Goal: Task Accomplishment & Management: Manage account settings

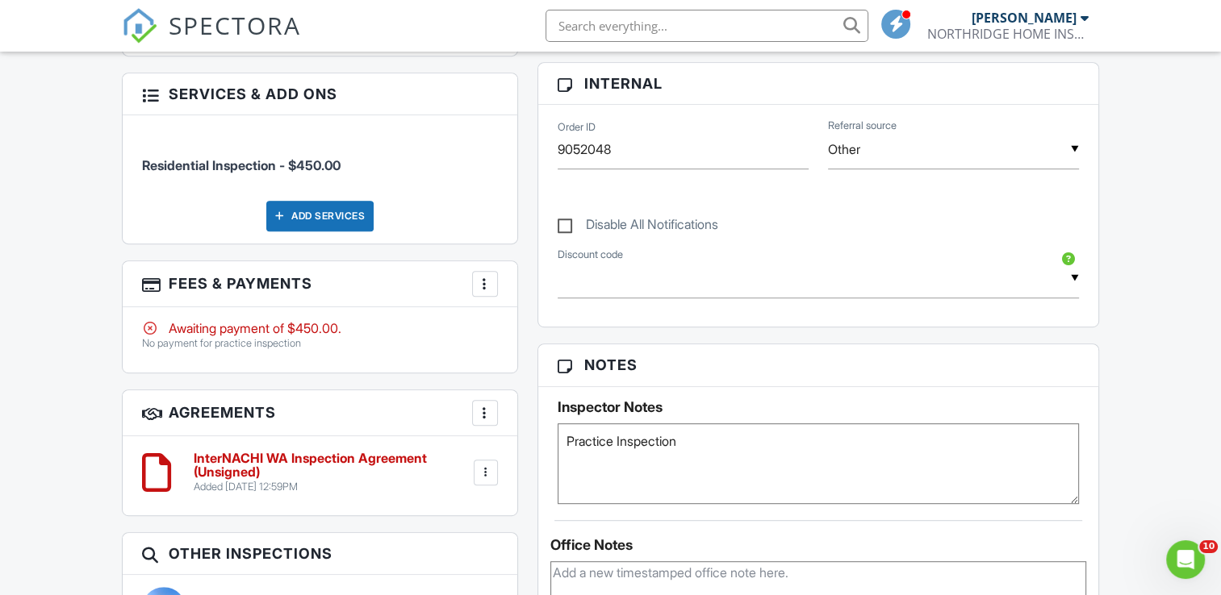
click at [482, 411] on div at bounding box center [485, 413] width 16 height 16
click at [374, 423] on h3 "Agreements More Add Agreement Edit Agreement Templates" at bounding box center [320, 413] width 394 height 46
click at [487, 478] on div at bounding box center [486, 473] width 16 height 16
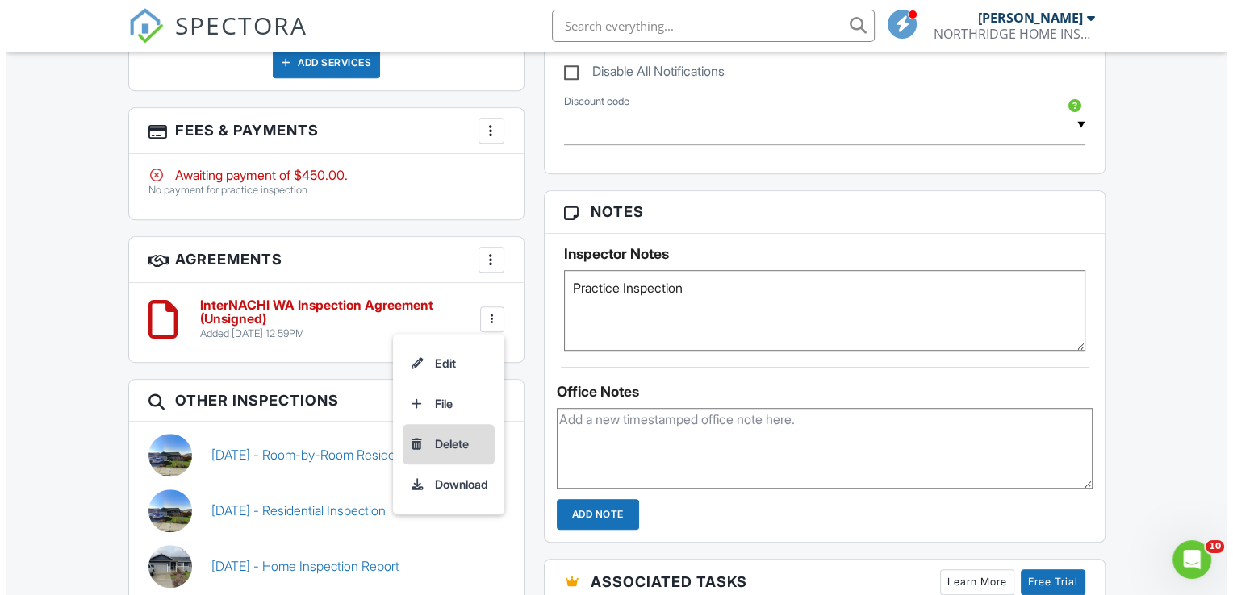
scroll to position [935, 0]
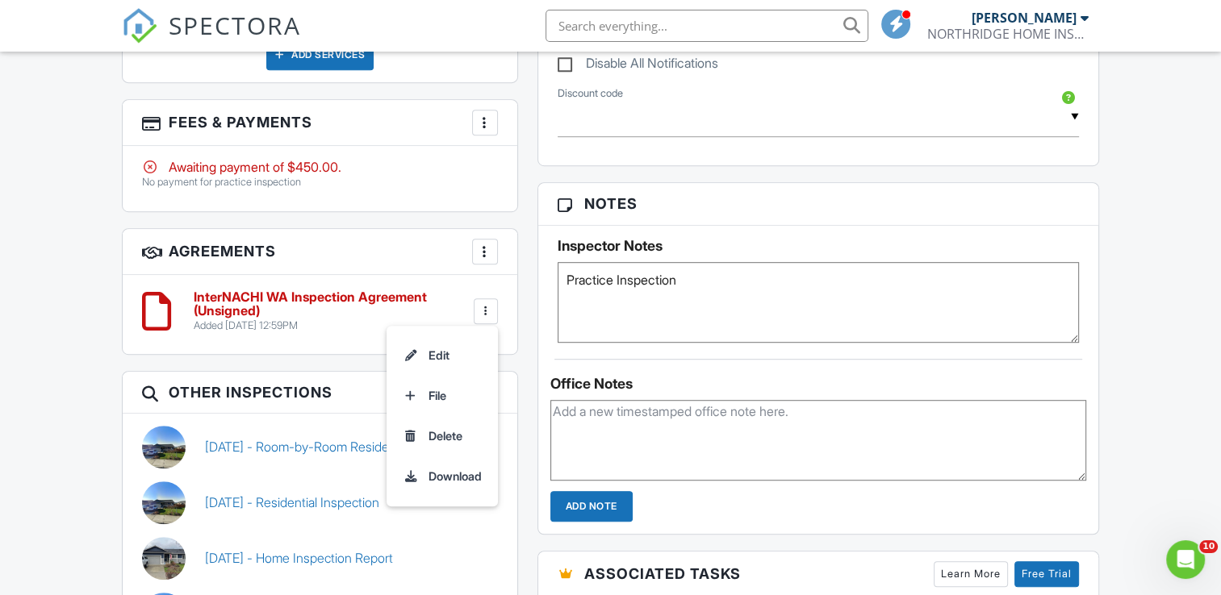
click at [487, 125] on div at bounding box center [485, 123] width 16 height 16
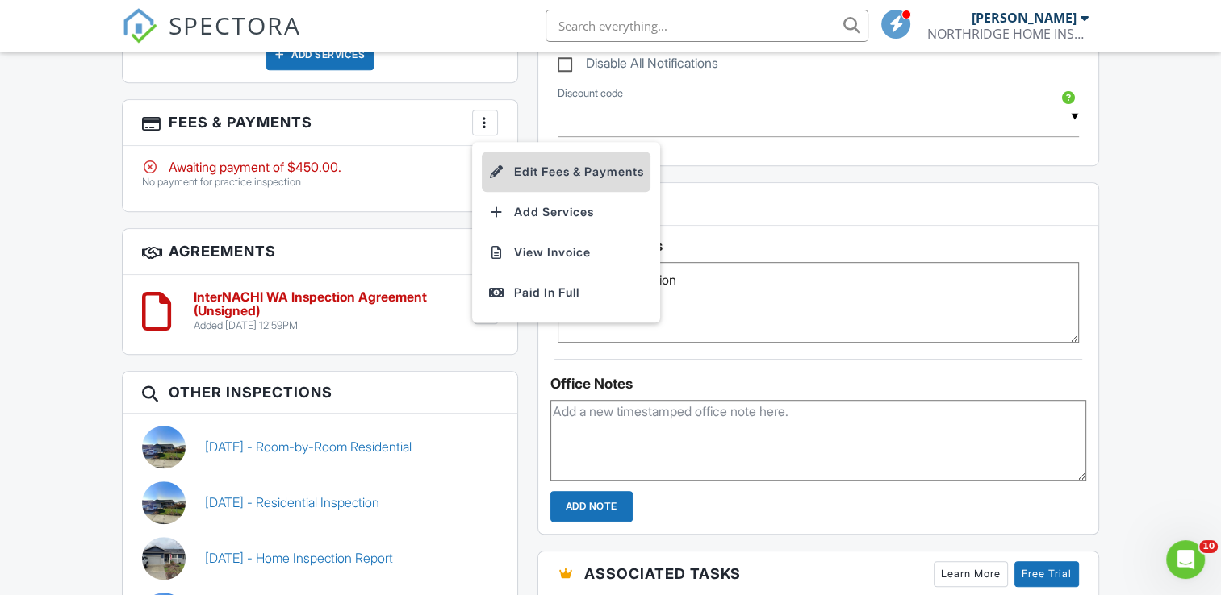
click at [520, 169] on li "Edit Fees & Payments" at bounding box center [566, 172] width 169 height 40
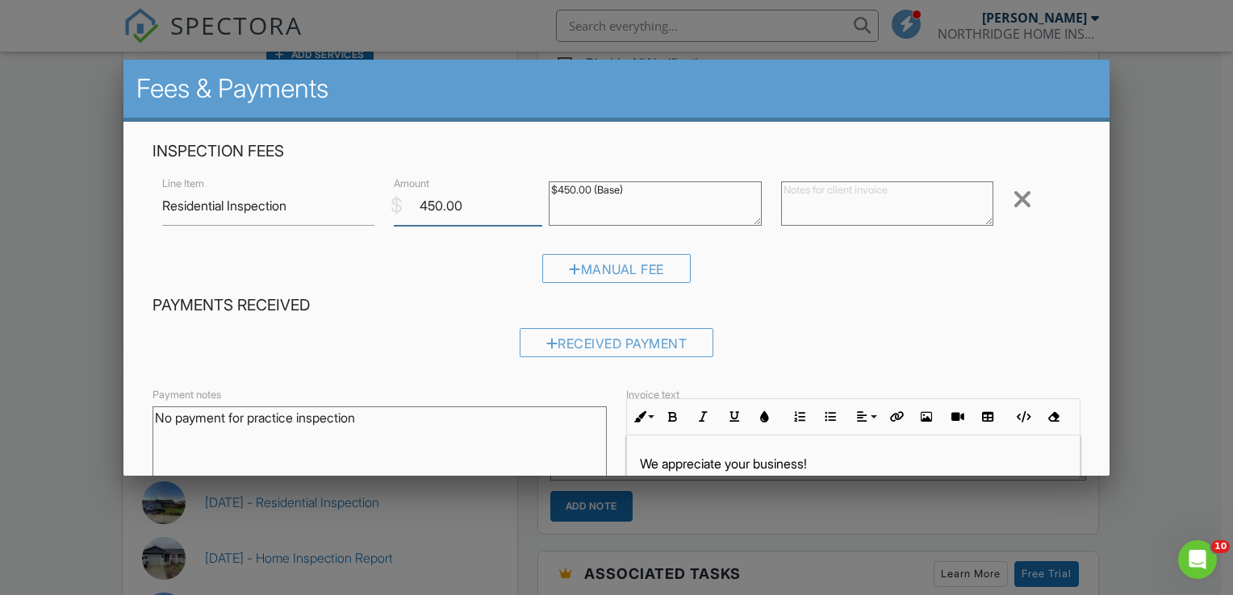
drag, startPoint x: 478, startPoint y: 209, endPoint x: 356, endPoint y: 204, distance: 121.9
click at [359, 203] on div "Line Item Residential Inspection $ Amount 450.00 $450.00 (Base) Remove" at bounding box center [616, 205] width 928 height 65
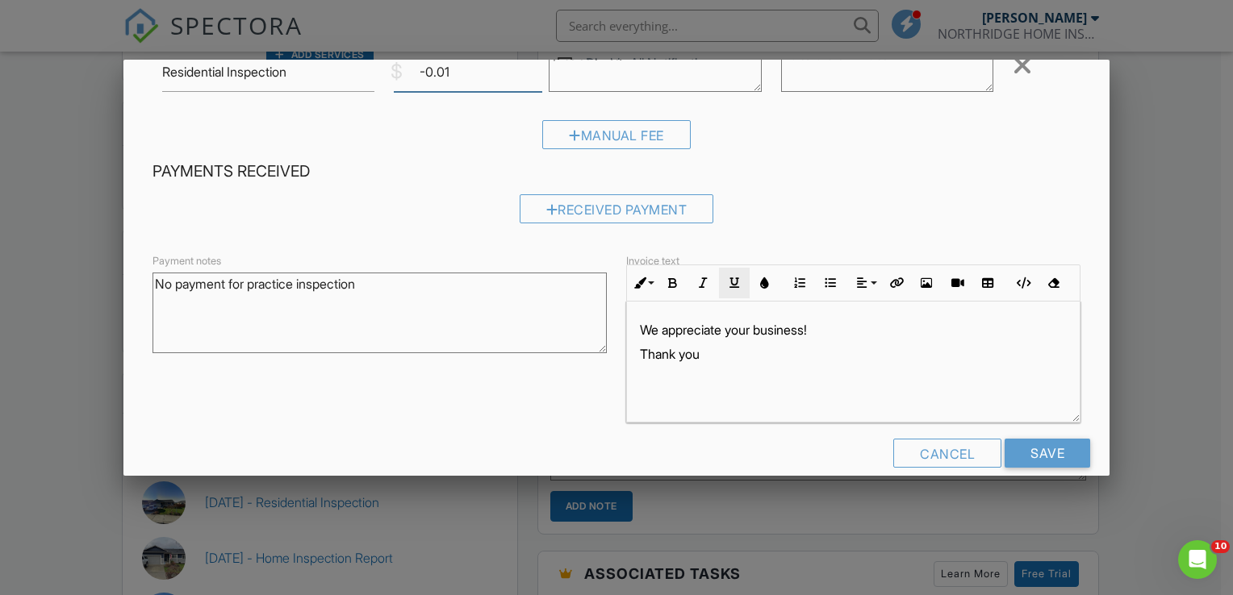
scroll to position [156, 0]
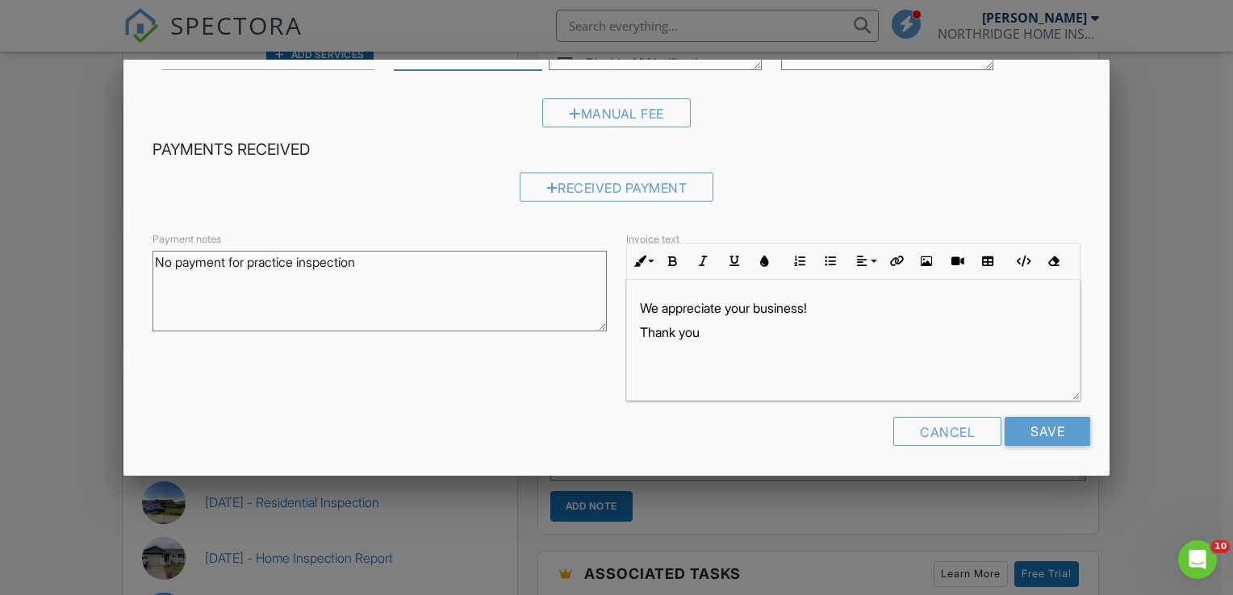
type input "-0.01"
click at [652, 290] on div "We appreciate your business! Thank you" at bounding box center [853, 340] width 453 height 121
click at [640, 311] on p "We appreciate your business!" at bounding box center [853, 308] width 427 height 18
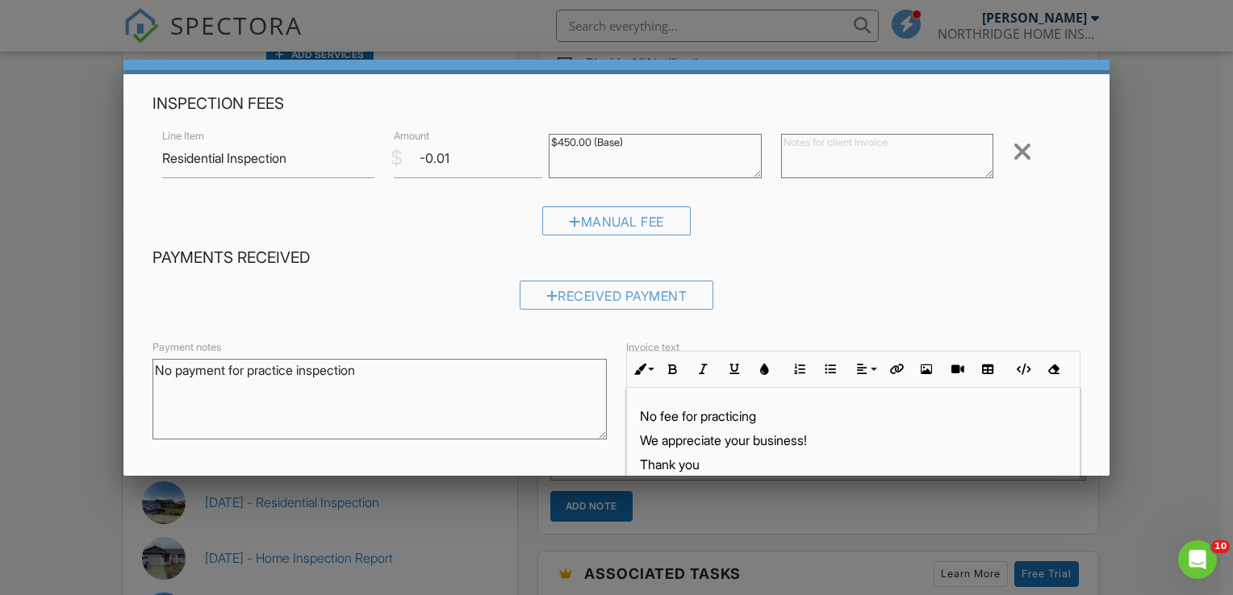
scroll to position [0, 0]
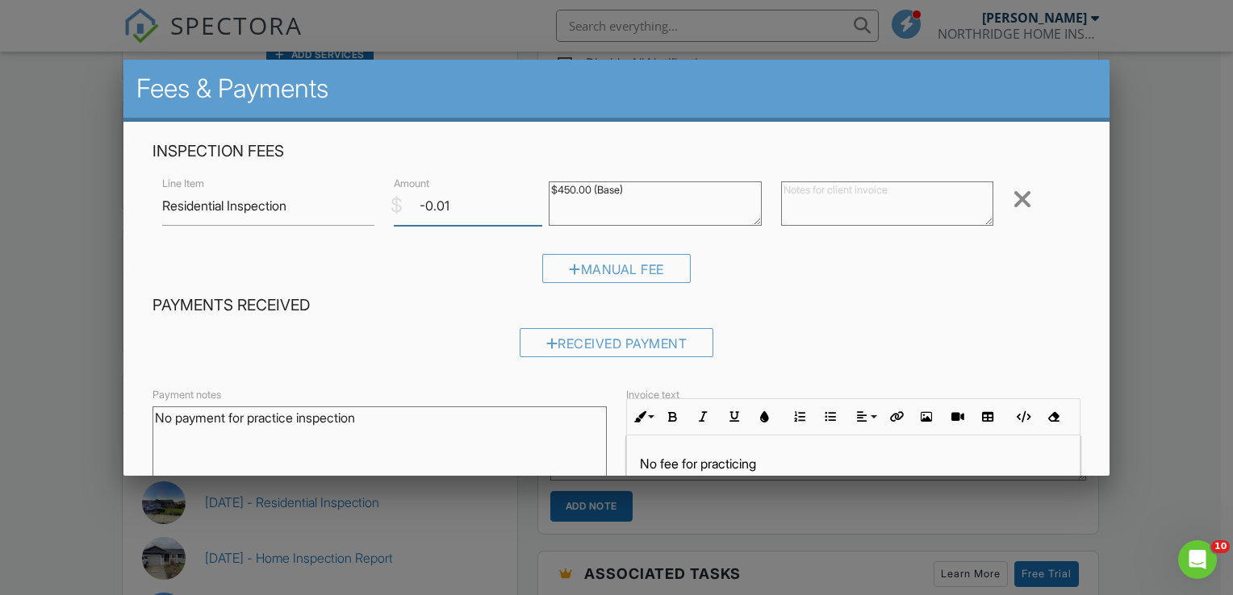
drag, startPoint x: 449, startPoint y: 203, endPoint x: 374, endPoint y: 212, distance: 74.7
click at [374, 212] on div "Line Item Residential Inspection $ Amount -0.01 $450.00 (Base) Remove" at bounding box center [616, 205] width 928 height 65
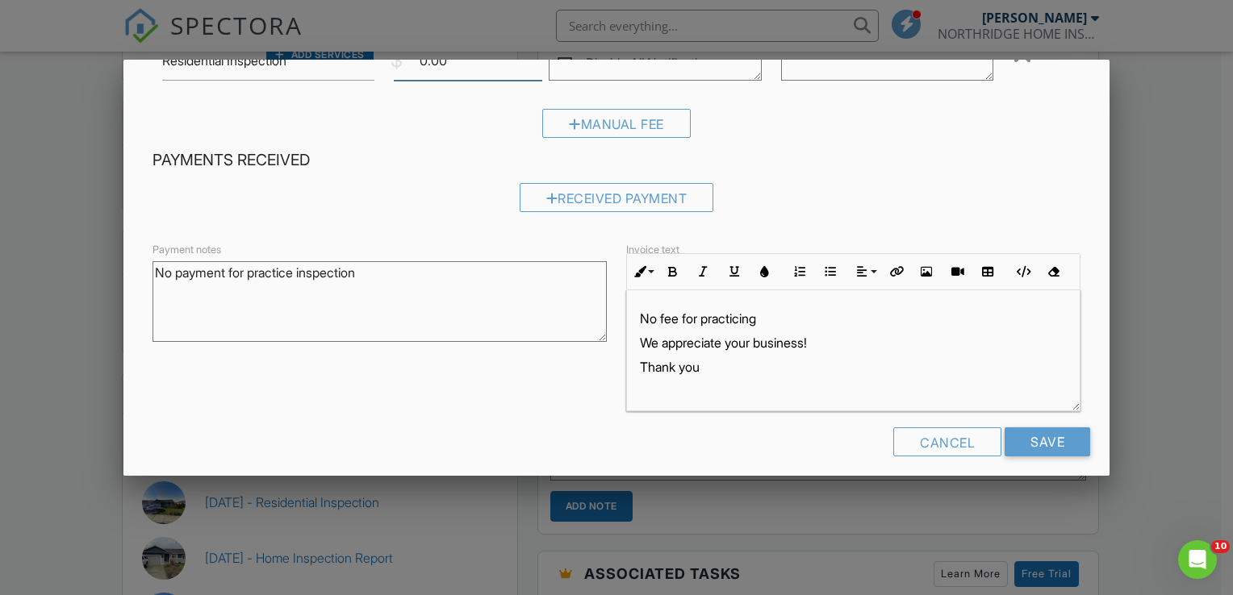
scroll to position [156, 0]
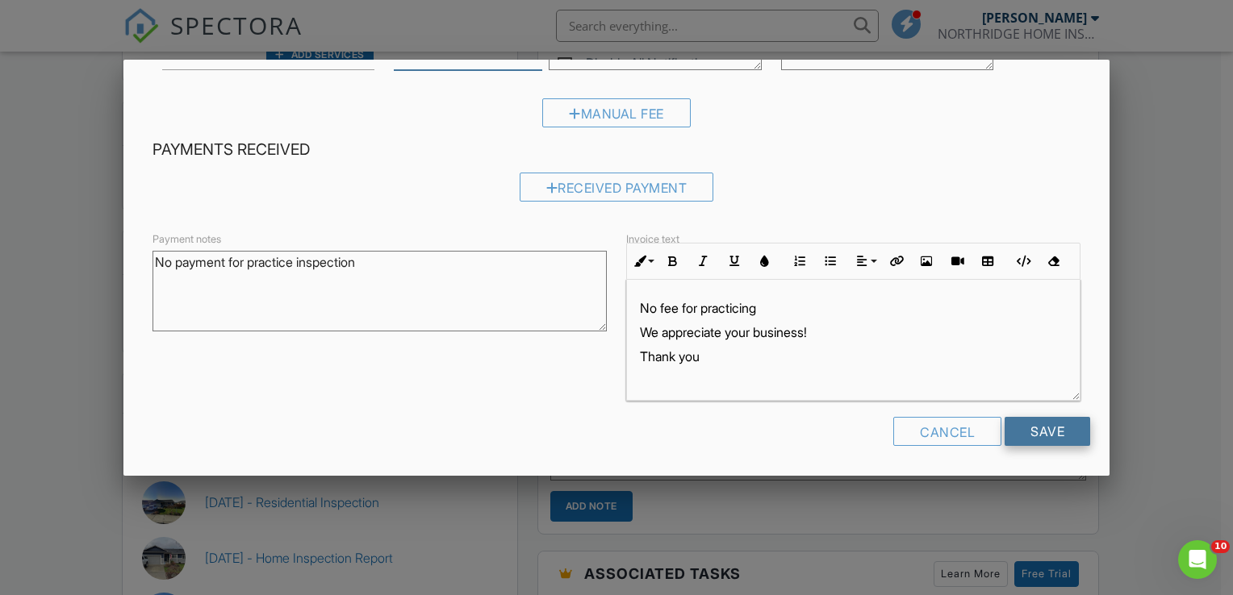
type input "0.00"
click at [1029, 429] on input "Save" at bounding box center [1047, 431] width 86 height 29
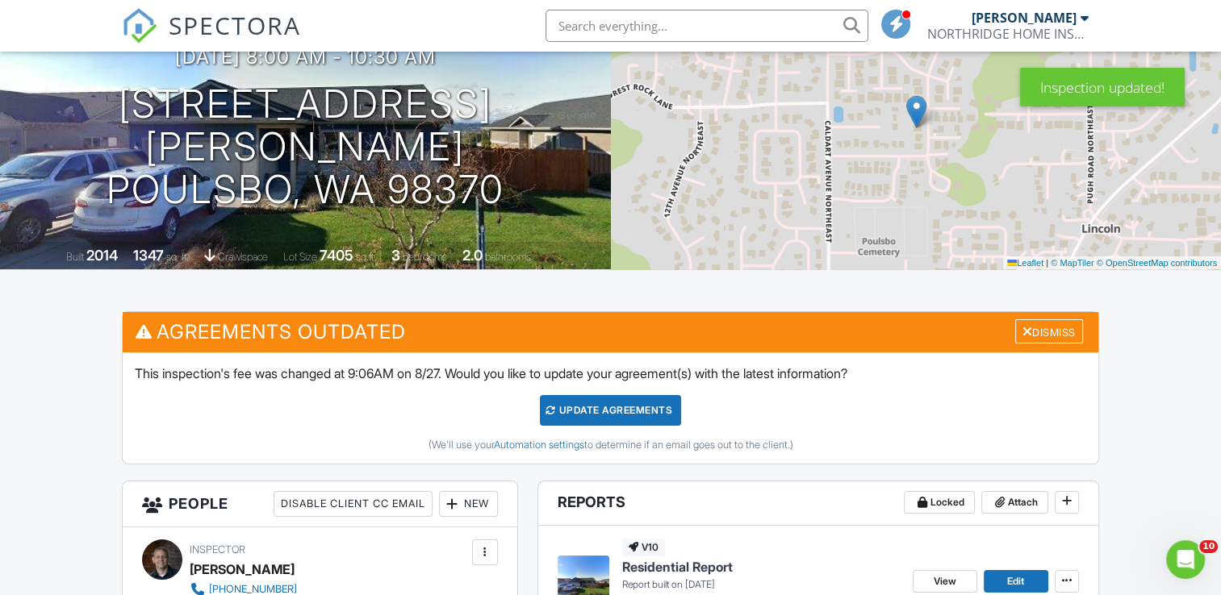
click at [515, 444] on link "Automation settings" at bounding box center [538, 445] width 90 height 12
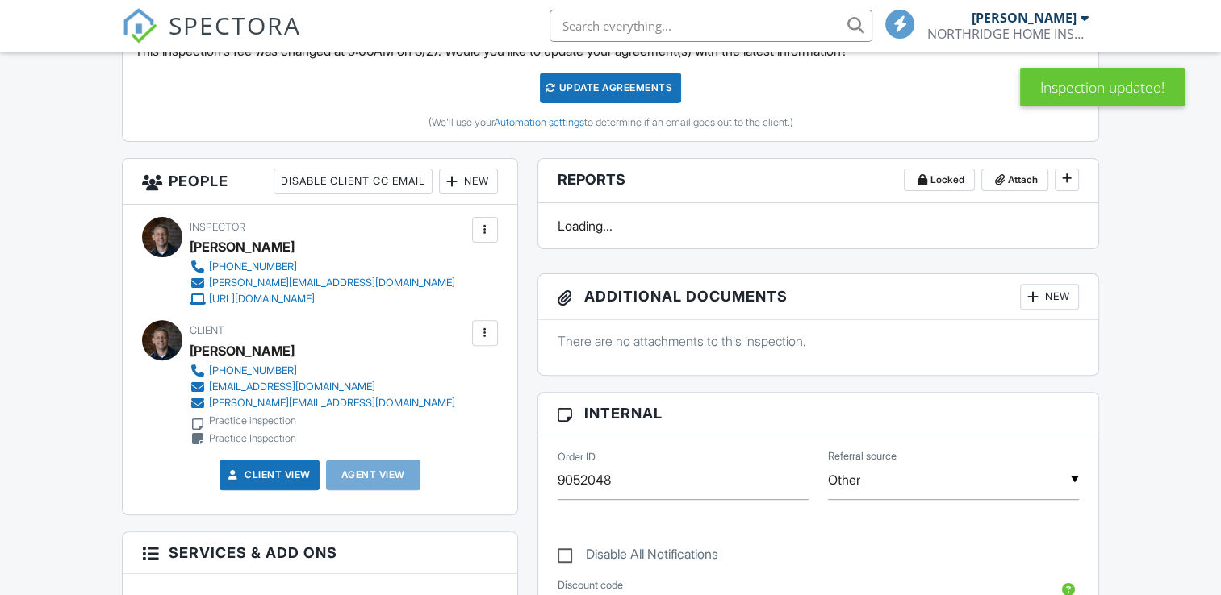
scroll to position [483, 0]
click at [481, 334] on div at bounding box center [485, 334] width 16 height 16
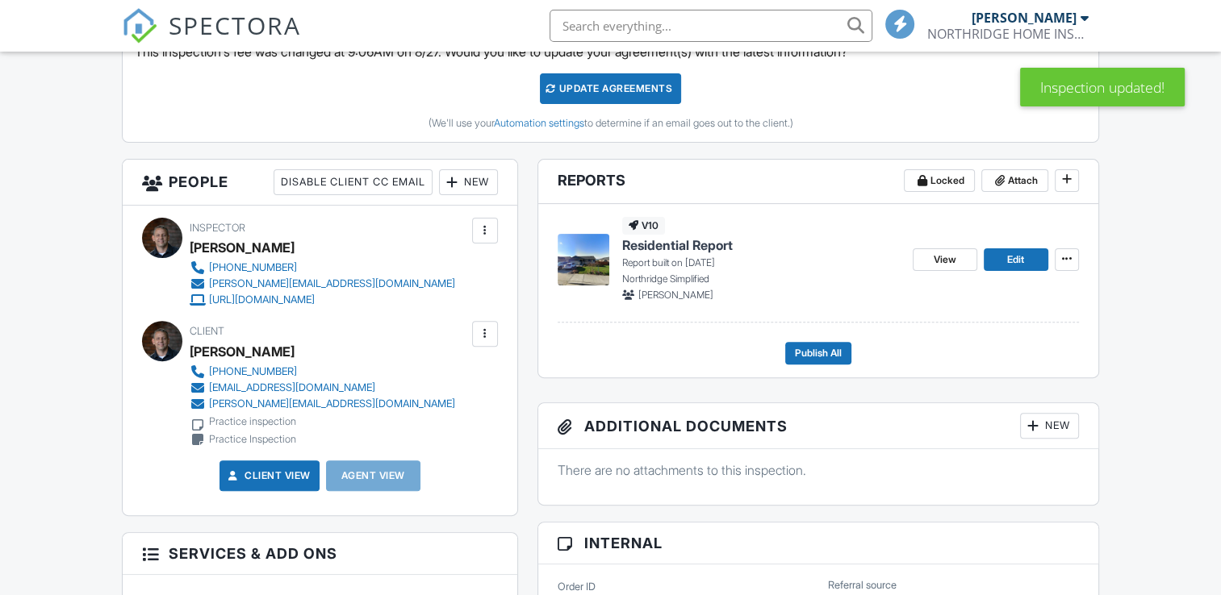
scroll to position [0, 0]
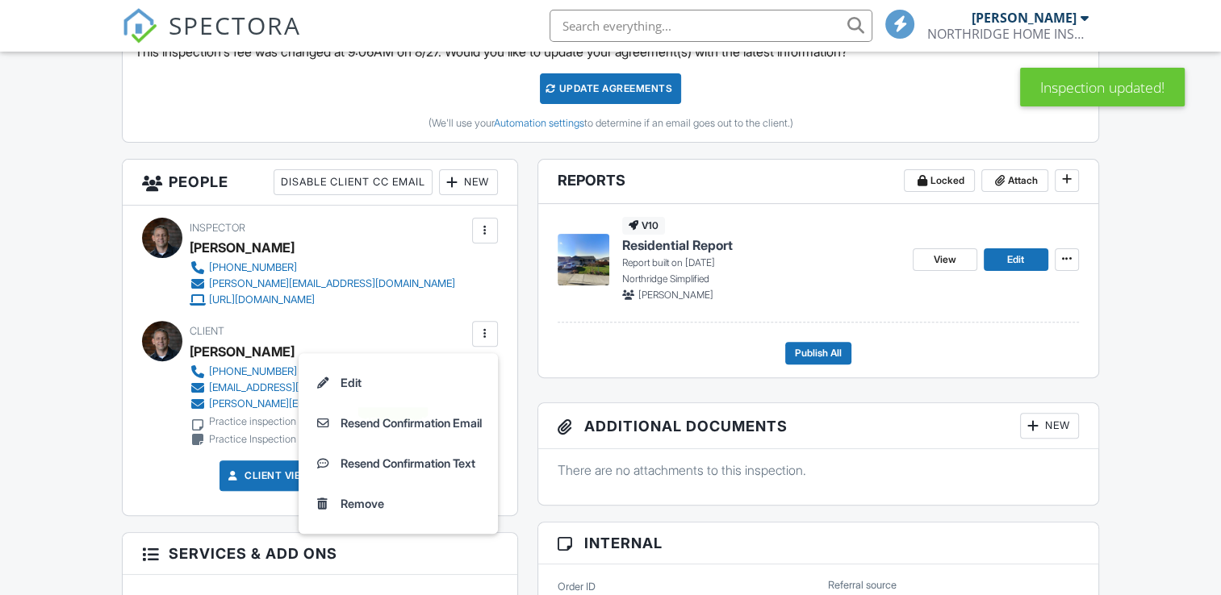
click at [336, 378] on li "Edit" at bounding box center [398, 383] width 180 height 40
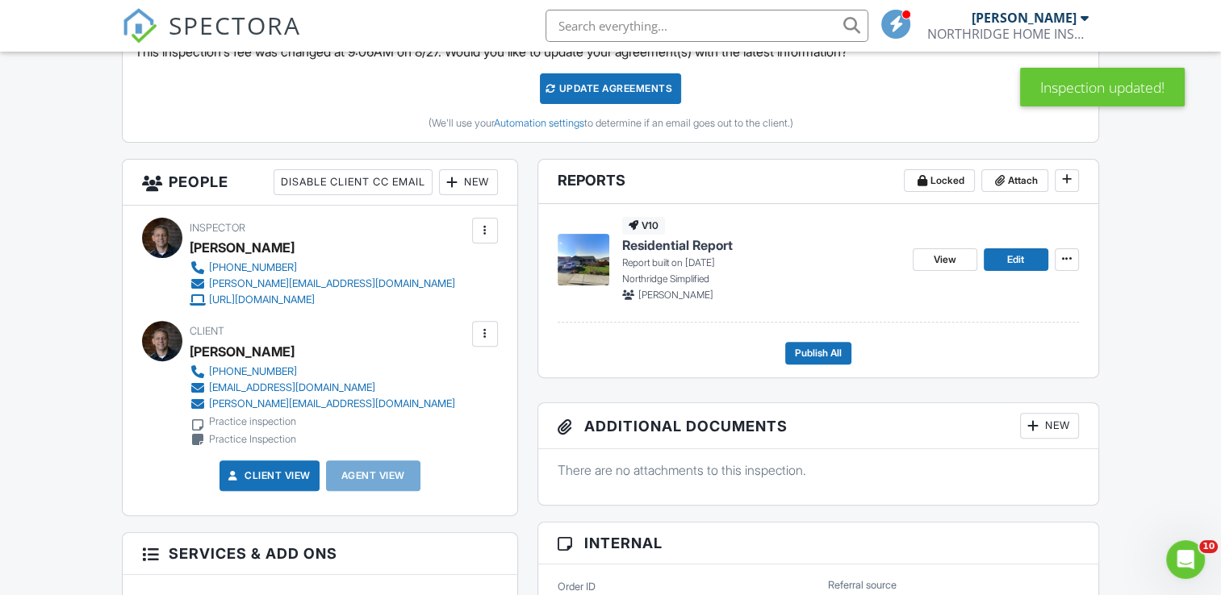
click at [490, 335] on div at bounding box center [485, 334] width 16 height 16
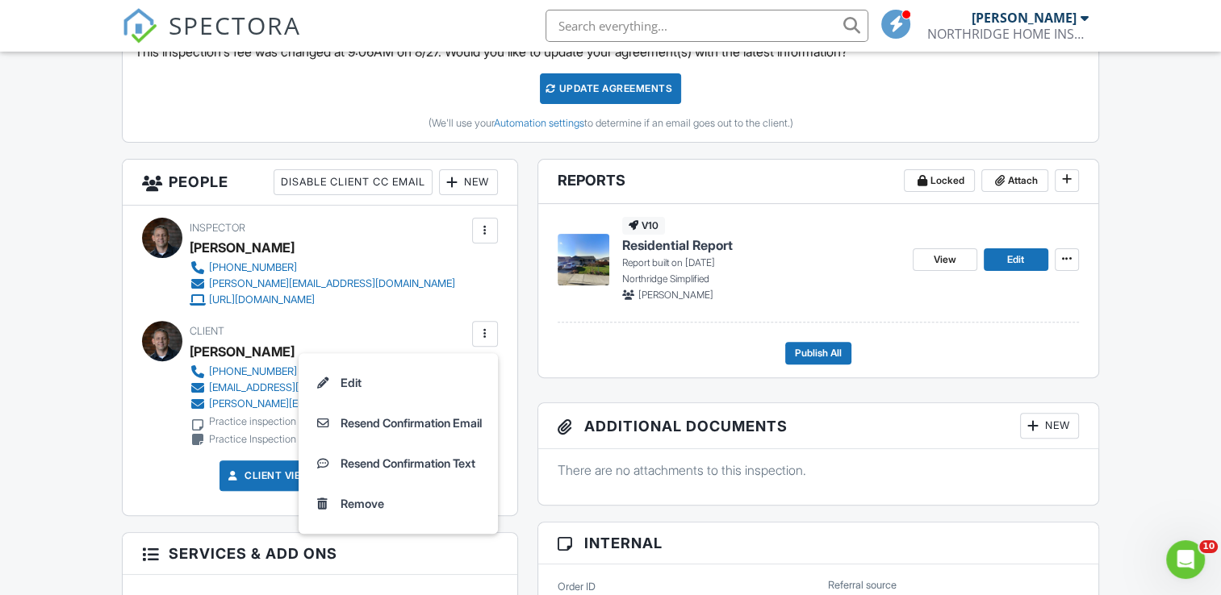
click at [203, 385] on div at bounding box center [198, 388] width 16 height 16
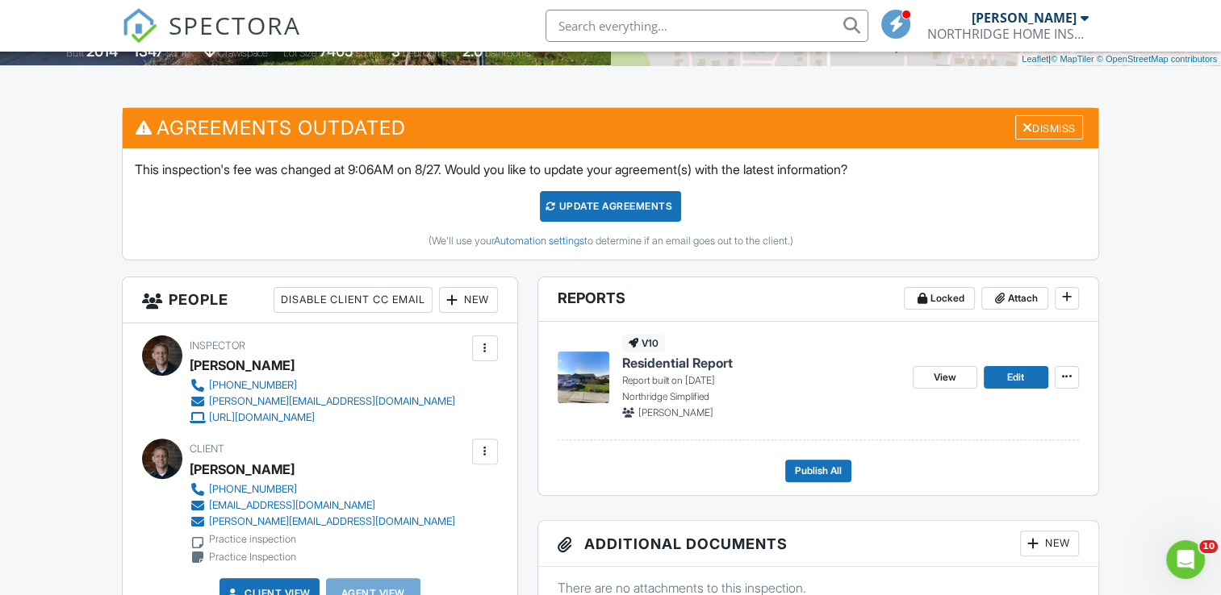
scroll to position [403, 0]
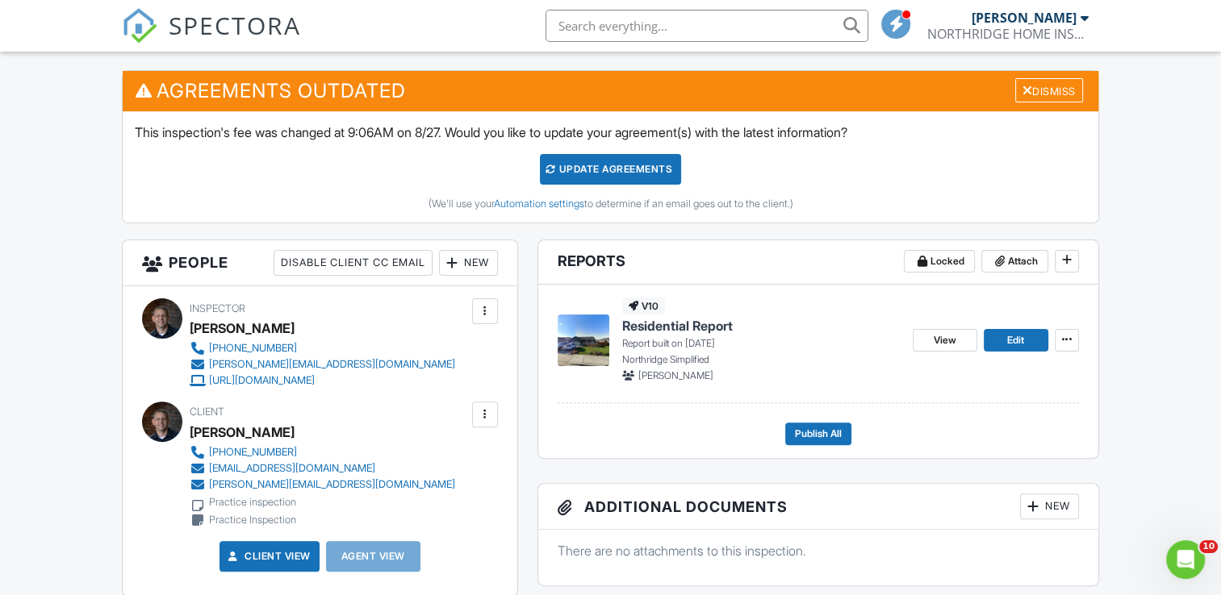
click at [483, 411] on div at bounding box center [485, 415] width 16 height 16
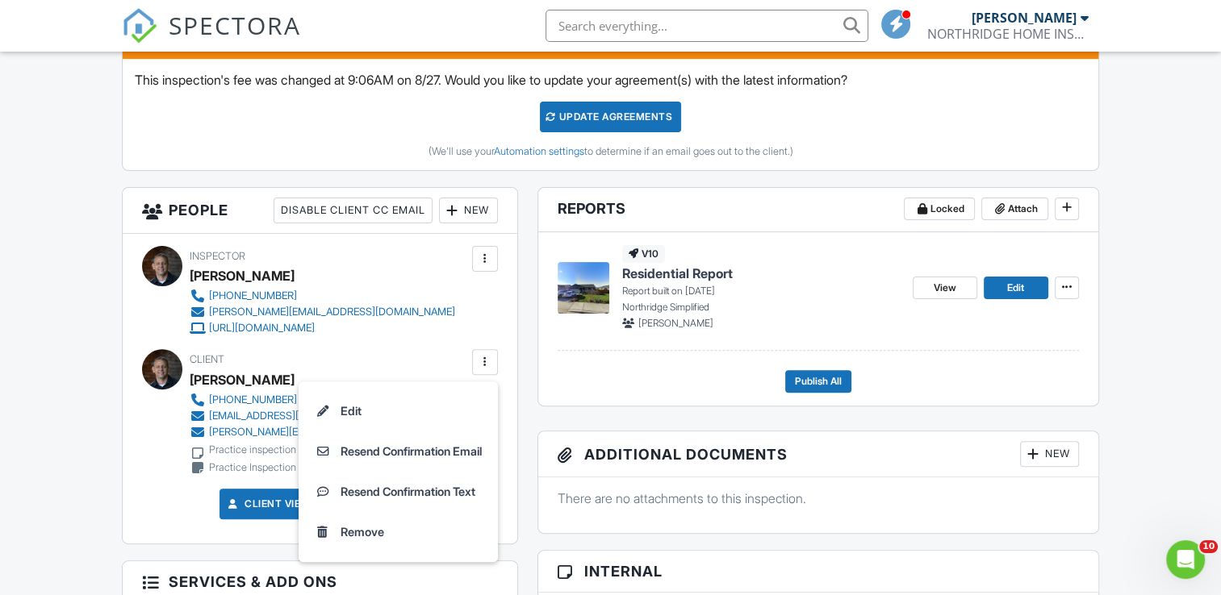
scroll to position [483, 0]
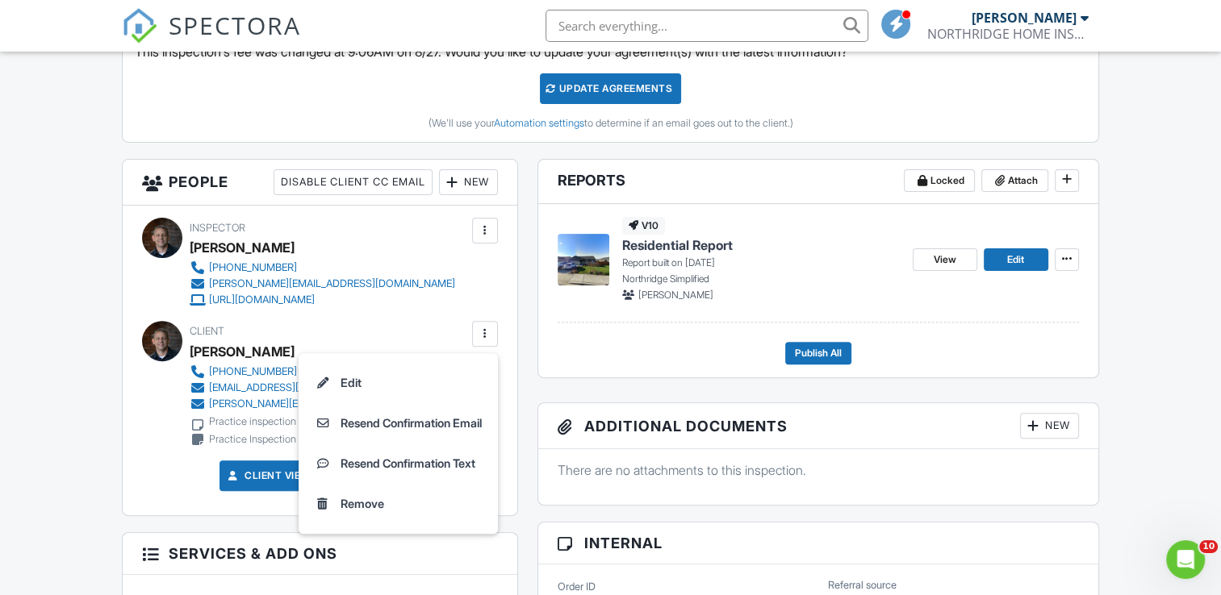
click at [144, 444] on div "Client Jonathon Luke 360-649-1224 lukejon55@gmail.com jon@northridgehomeinspect…" at bounding box center [319, 384] width 355 height 126
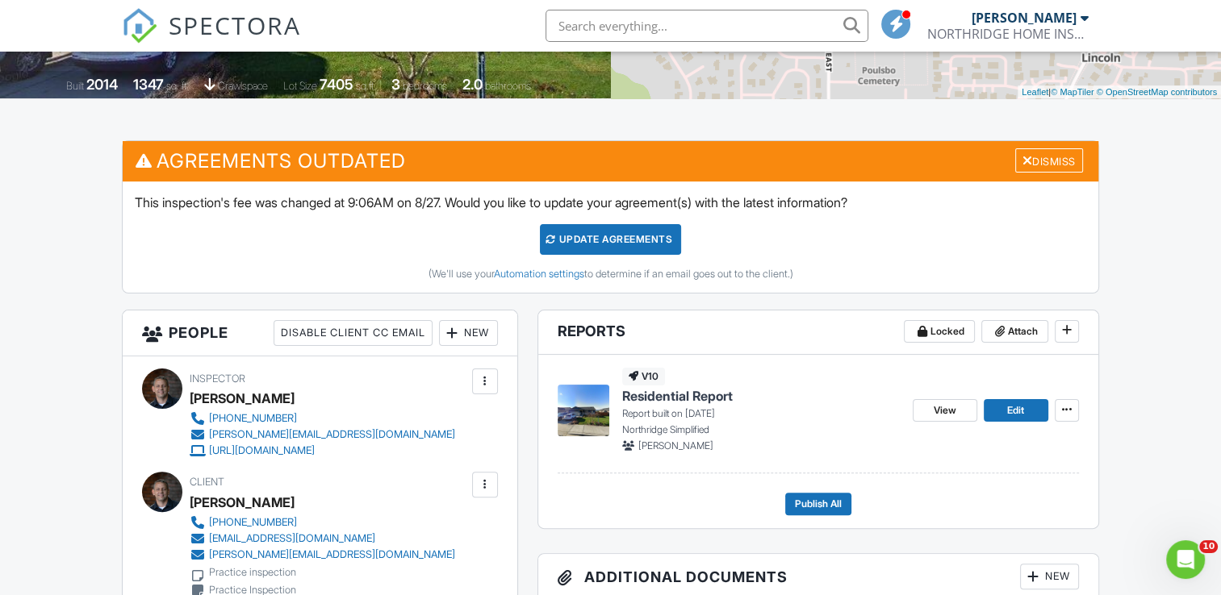
scroll to position [322, 0]
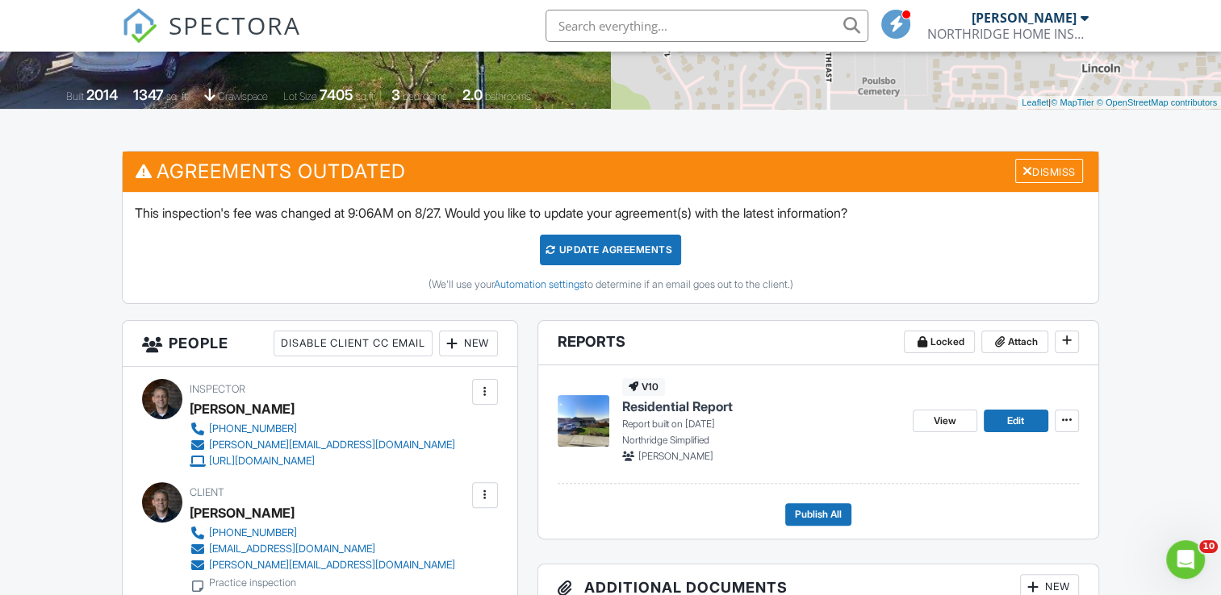
click at [619, 246] on div "Update Agreements" at bounding box center [610, 250] width 141 height 31
